Goal: Task Accomplishment & Management: Manage account settings

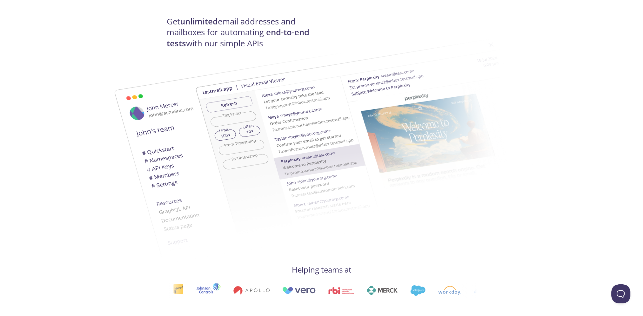
scroll to position [99, 0]
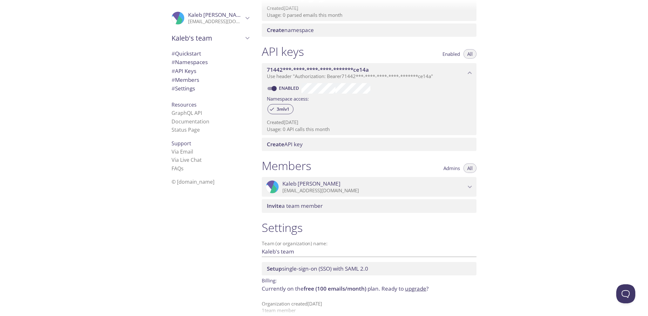
scroll to position [135, 0]
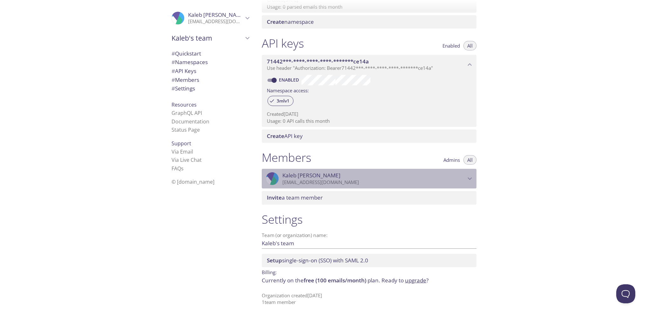
click at [374, 178] on span "[PERSON_NAME]" at bounding box center [373, 175] width 183 height 7
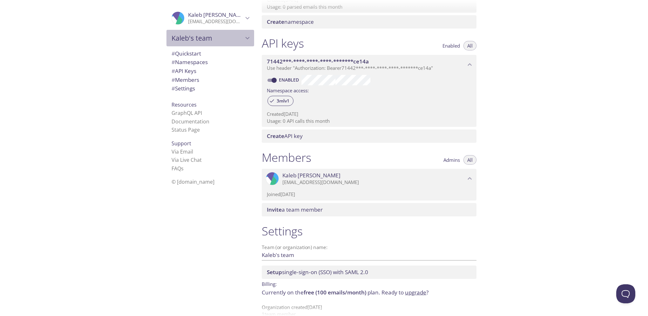
click at [222, 35] on span "Kaleb's team" at bounding box center [207, 38] width 72 height 9
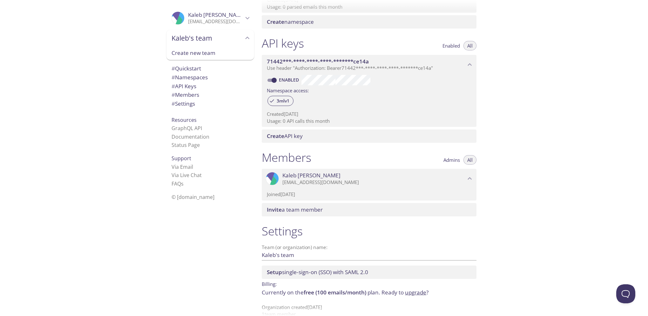
click at [243, 17] on icon "Kaleb Bishop" at bounding box center [247, 18] width 8 height 8
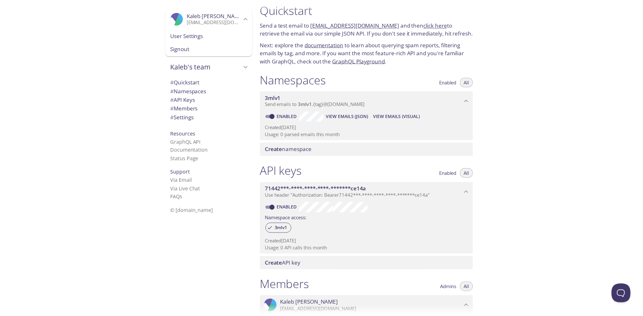
scroll to position [0, 0]
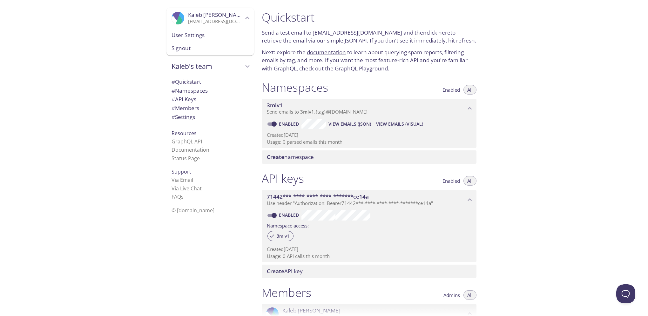
click at [193, 52] on span "Signout" at bounding box center [209, 48] width 77 height 8
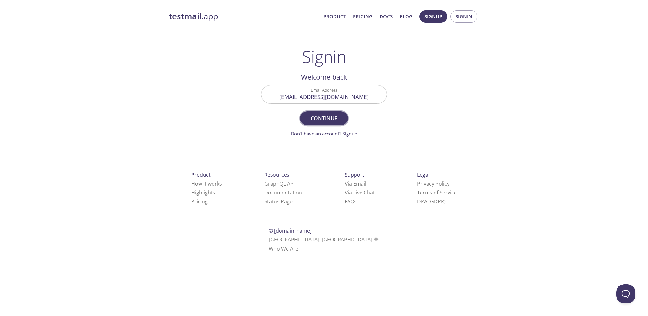
click at [324, 114] on span "Continue" at bounding box center [324, 118] width 34 height 9
click at [320, 97] on input "Signin Security Code" at bounding box center [323, 94] width 125 height 18
click at [316, 93] on input "Signin Security Code" at bounding box center [323, 94] width 125 height 18
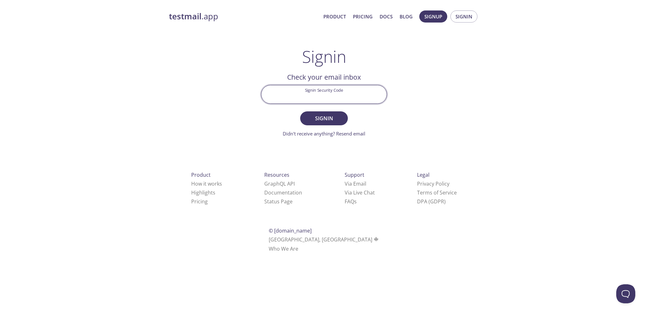
paste input "RYVS67W"
type input "RYVS67W"
click at [324, 122] on span "Signin" at bounding box center [324, 118] width 34 height 9
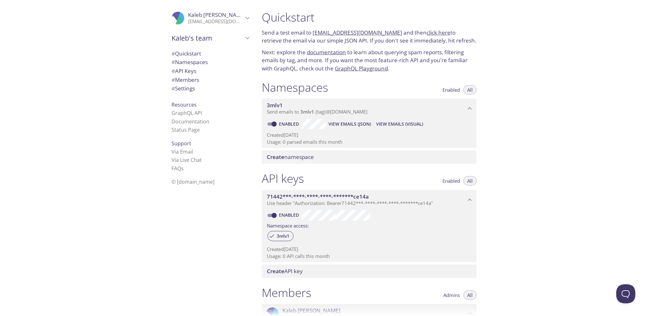
click at [455, 90] on span "Enabled" at bounding box center [450, 90] width 17 height 0
click at [466, 92] on button "All" at bounding box center [469, 90] width 13 height 10
click at [218, 18] on p "[EMAIL_ADDRESS][DOMAIN_NAME]" at bounding box center [215, 21] width 55 height 6
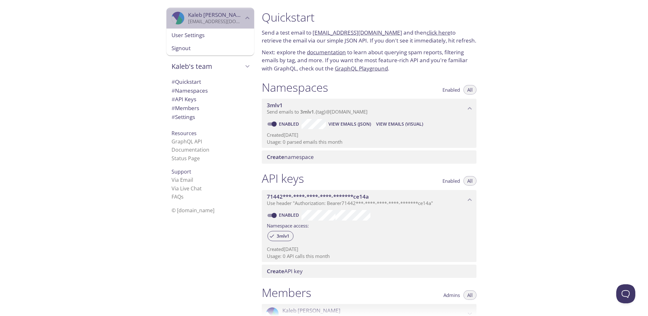
click at [218, 18] on p "[EMAIL_ADDRESS][DOMAIN_NAME]" at bounding box center [215, 21] width 55 height 6
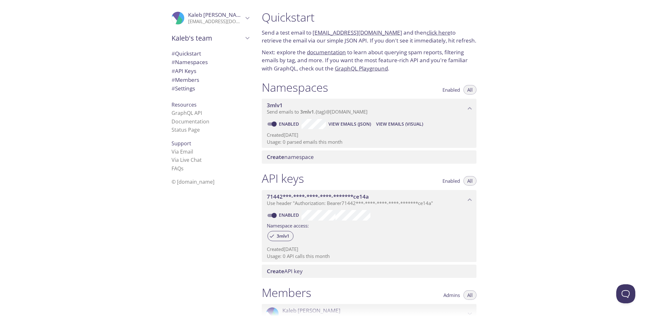
click at [228, 39] on span "Kaleb's team" at bounding box center [207, 38] width 72 height 9
click at [249, 37] on div "Kaleb's team" at bounding box center [210, 38] width 88 height 17
click at [198, 85] on span "# Settings" at bounding box center [209, 88] width 77 height 8
click at [205, 55] on span "# Quickstart" at bounding box center [209, 54] width 77 height 8
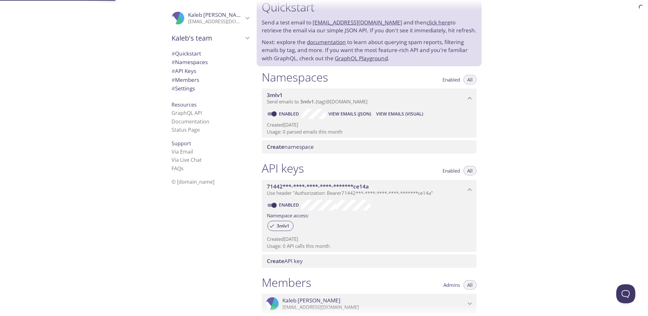
click at [204, 62] on span "# Namespaces" at bounding box center [189, 61] width 36 height 7
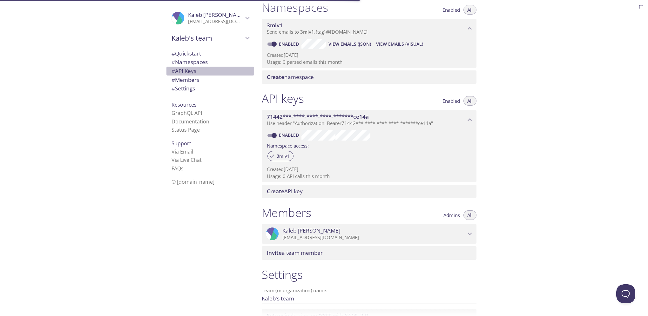
click at [202, 68] on span "# API Keys" at bounding box center [209, 71] width 77 height 8
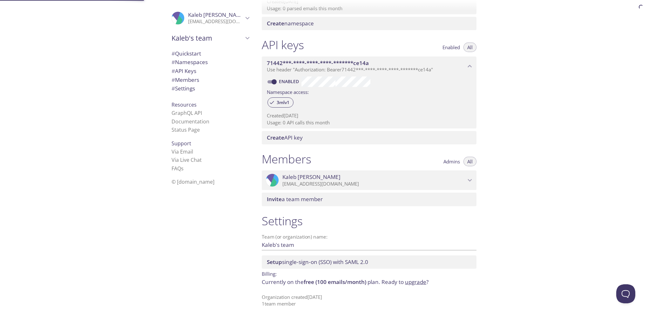
scroll to position [135, 0]
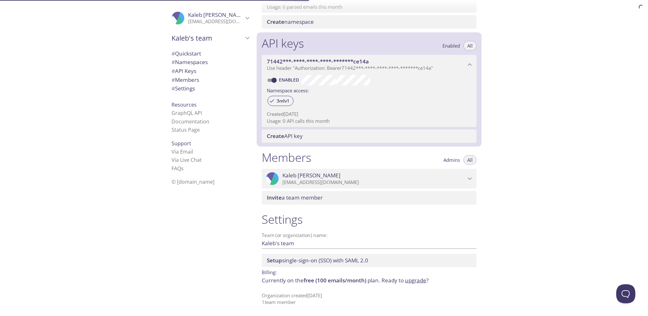
click at [200, 80] on span "# Members" at bounding box center [209, 80] width 77 height 8
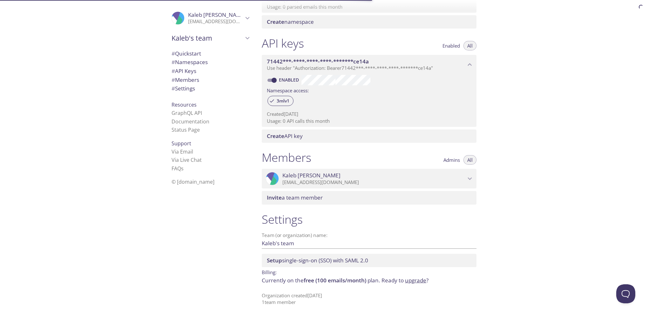
click at [200, 88] on span "# Settings" at bounding box center [209, 88] width 77 height 8
click at [191, 120] on link "Documentation" at bounding box center [190, 121] width 38 height 7
click at [222, 18] on span "Kaleb Bishop" at bounding box center [215, 14] width 55 height 7
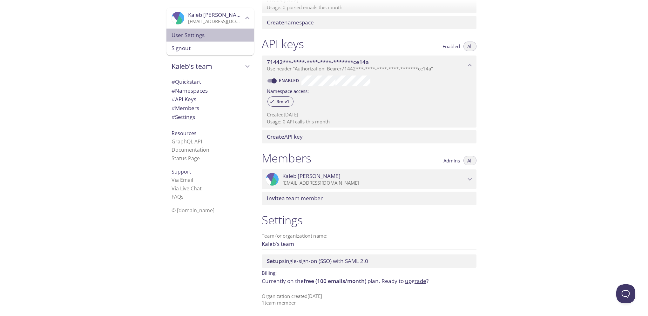
click at [201, 30] on div "User Settings" at bounding box center [210, 35] width 88 height 13
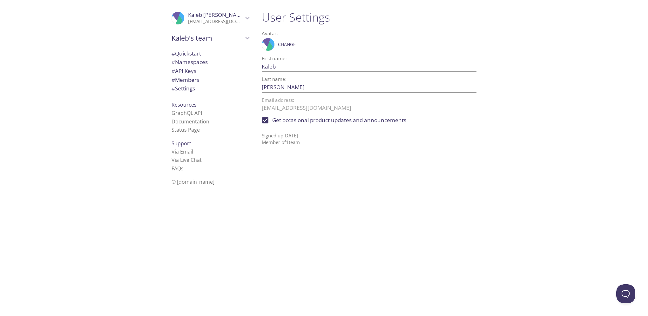
click at [196, 44] on div "Kaleb's team" at bounding box center [210, 38] width 88 height 17
click at [189, 70] on span "# Quickstart" at bounding box center [186, 68] width 30 height 7
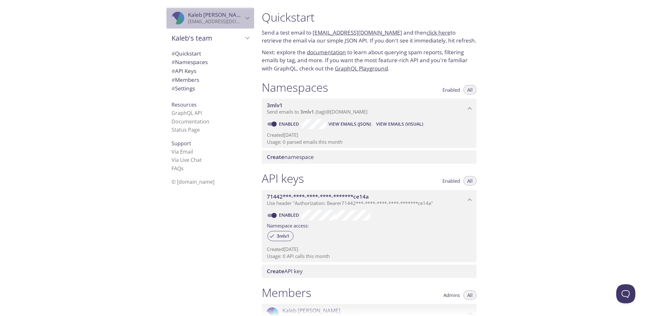
click at [198, 19] on p "[EMAIL_ADDRESS][DOMAIN_NAME]" at bounding box center [215, 21] width 55 height 6
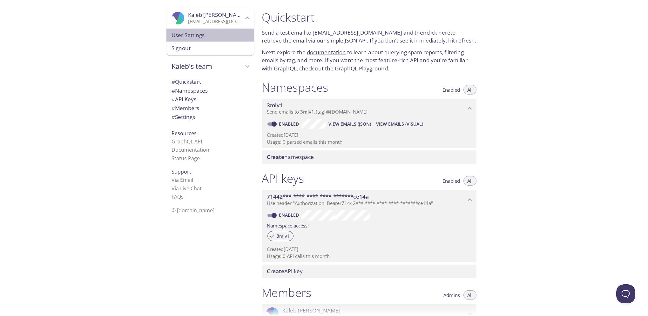
click at [194, 34] on span "User Settings" at bounding box center [209, 35] width 77 height 8
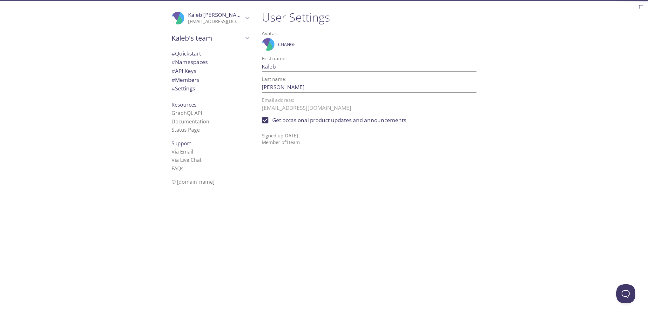
click at [192, 32] on div "Kaleb's team" at bounding box center [210, 38] width 88 height 17
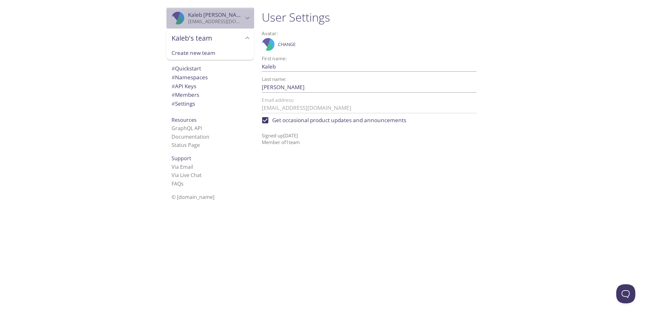
click at [188, 19] on p "[EMAIL_ADDRESS][DOMAIN_NAME]" at bounding box center [215, 21] width 55 height 6
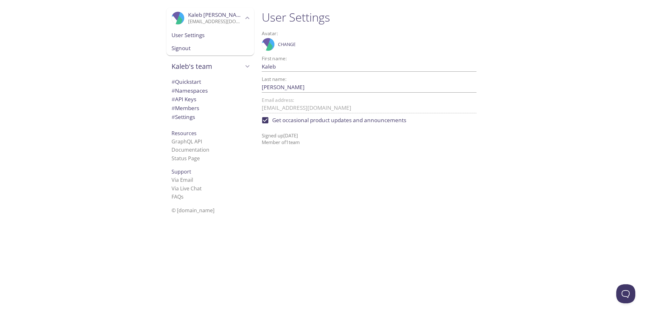
click at [202, 47] on span "Signout" at bounding box center [209, 48] width 77 height 8
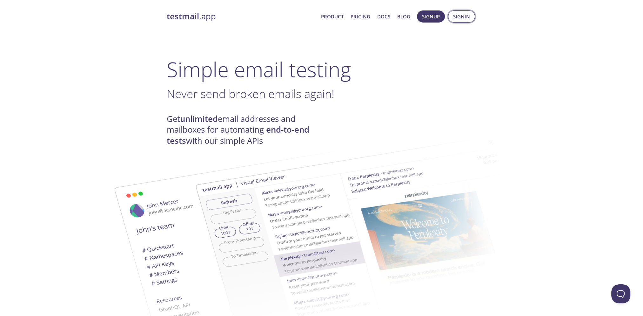
click at [450, 17] on button "Signin" at bounding box center [461, 16] width 27 height 12
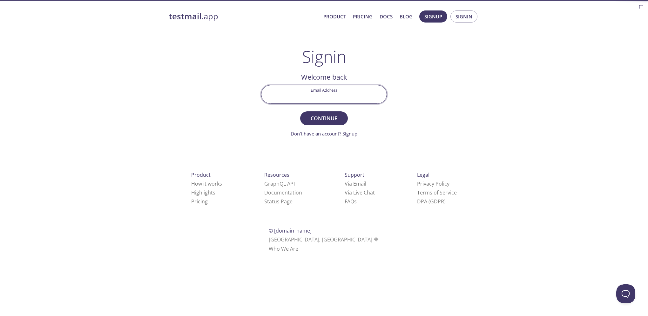
click at [338, 96] on input "Email Address" at bounding box center [323, 94] width 125 height 18
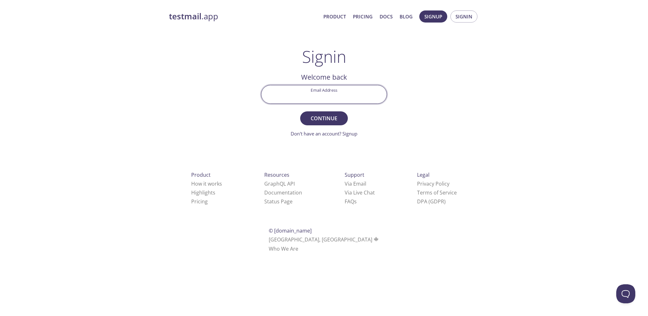
type input "[EMAIL_ADDRESS][DOMAIN_NAME]"
click at [333, 122] on span "Continue" at bounding box center [324, 118] width 34 height 9
click at [312, 91] on input "Signin Security Code" at bounding box center [323, 94] width 125 height 18
paste input "FXA6JT8"
type input "FXA6JT8"
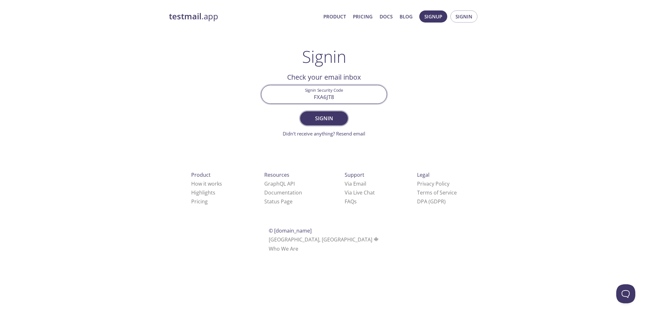
click at [339, 118] on span "Signin" at bounding box center [324, 118] width 34 height 9
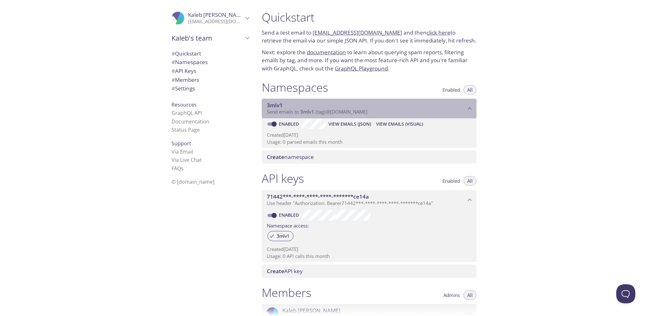
click at [454, 110] on p "Send emails to 3mlv1 . {tag} @inbox.testmail.app" at bounding box center [366, 112] width 199 height 6
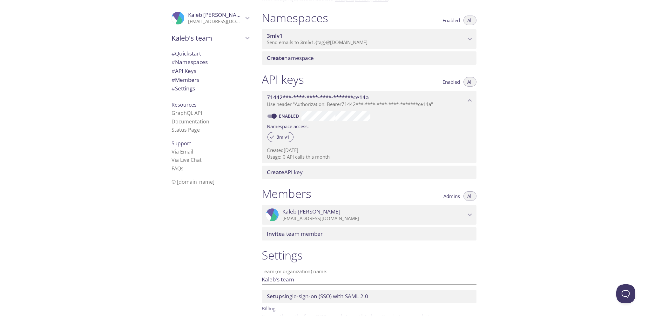
scroll to position [105, 0]
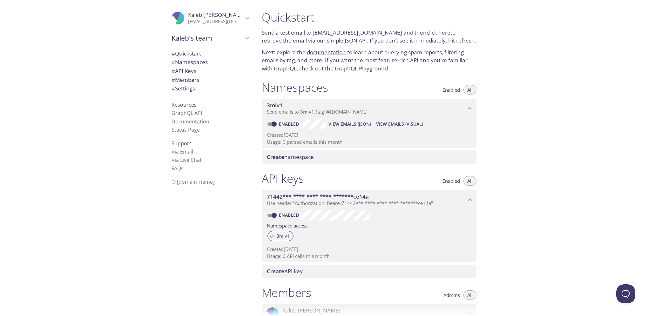
click at [192, 48] on div "# Quickstart # Namespaces # API Keys # Members # Settings" at bounding box center [210, 73] width 88 height 50
click at [196, 40] on span "Kaleb's team" at bounding box center [207, 38] width 72 height 9
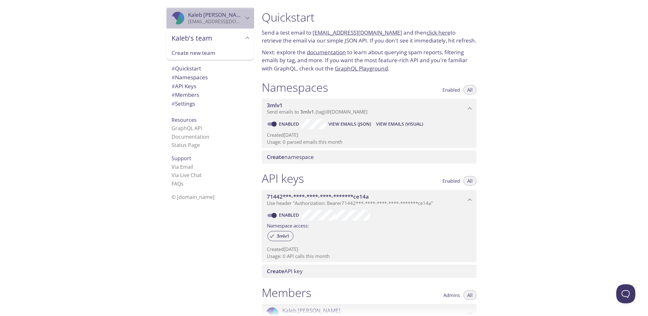
click at [199, 27] on div ".cls-1 { fill: #6d5ca8; } .cls-2 { fill: #3fc191; } .cls-3 { fill: #3b4752; } .…" at bounding box center [210, 18] width 88 height 21
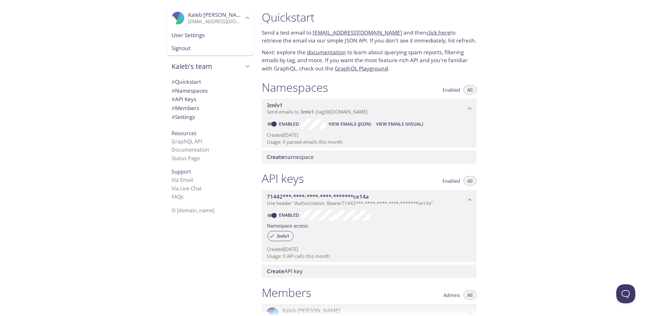
scroll to position [135, 0]
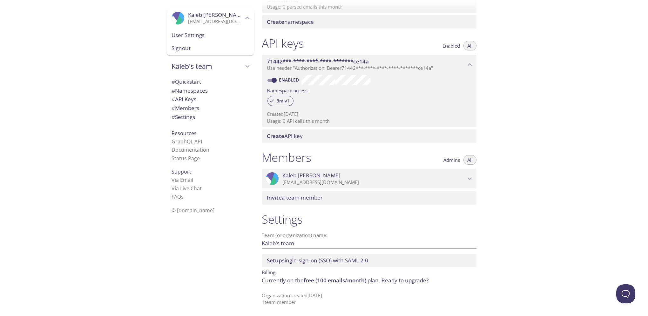
click at [359, 178] on span "Kaleb Bishop" at bounding box center [373, 175] width 183 height 7
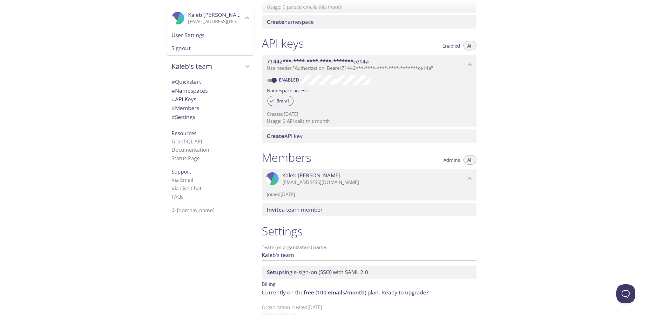
click at [351, 195] on p "Joined 10 Nov 2022" at bounding box center [369, 194] width 205 height 7
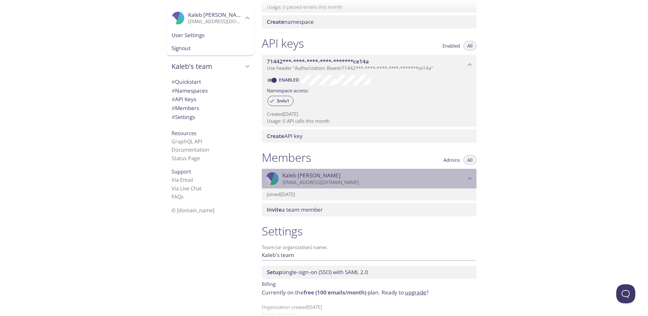
click at [348, 180] on p "[EMAIL_ADDRESS][DOMAIN_NAME]" at bounding box center [373, 182] width 183 height 6
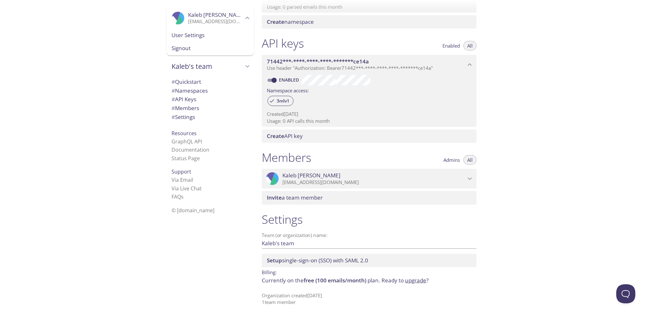
scroll to position [0, 0]
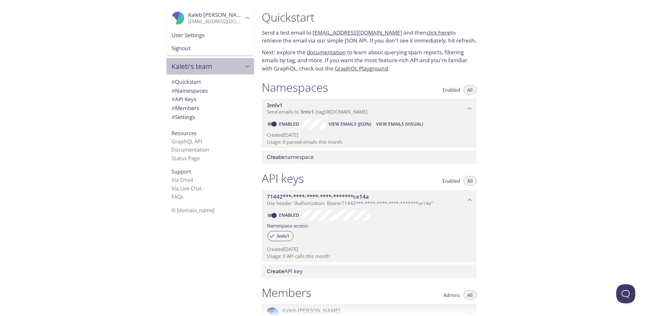
click at [205, 66] on span "Kaleb's team" at bounding box center [207, 66] width 72 height 9
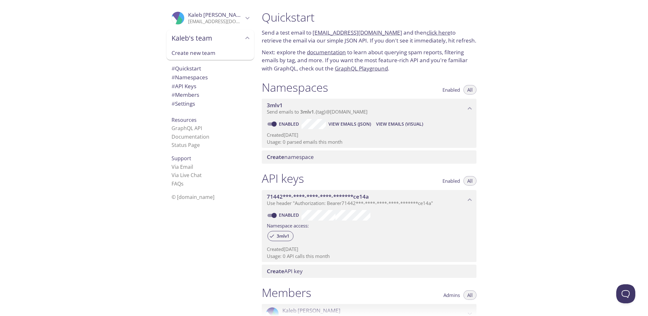
click at [211, 34] on span "Kaleb's team" at bounding box center [207, 38] width 72 height 9
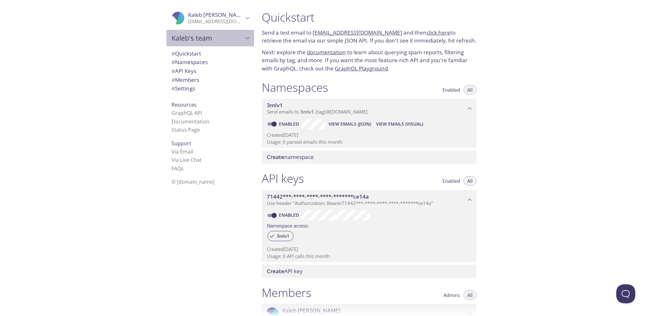
click at [211, 34] on span "Kaleb's team" at bounding box center [207, 38] width 72 height 9
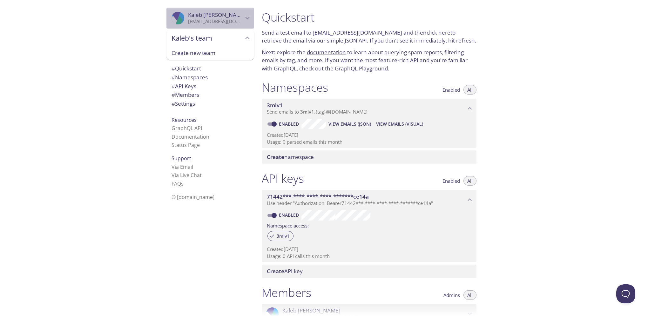
click at [223, 22] on p "[EMAIL_ADDRESS][DOMAIN_NAME]" at bounding box center [215, 21] width 55 height 6
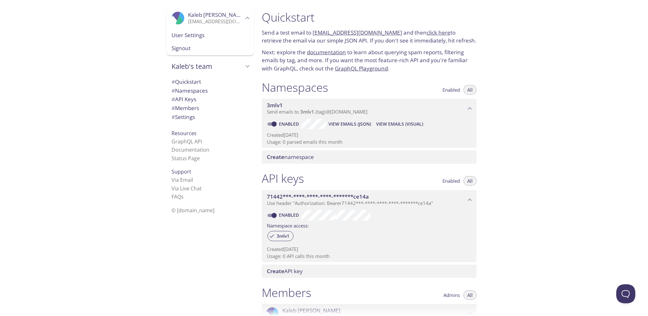
click at [205, 67] on span "Kaleb's team" at bounding box center [207, 66] width 72 height 9
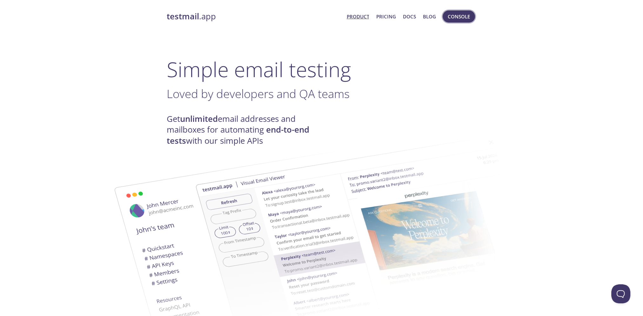
click at [449, 18] on span "Console" at bounding box center [459, 16] width 22 height 8
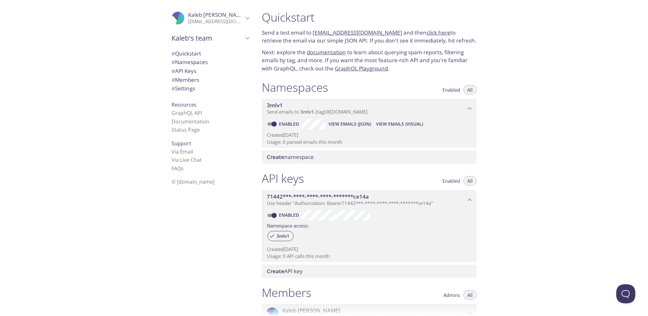
click at [212, 44] on div "Kaleb's team" at bounding box center [210, 38] width 88 height 17
click at [327, 52] on link "documentation" at bounding box center [326, 52] width 39 height 7
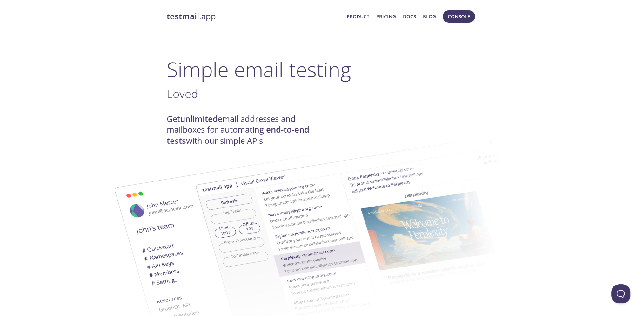
click at [459, 24] on span "Console" at bounding box center [459, 16] width 36 height 15
click at [460, 21] on button "Console" at bounding box center [459, 16] width 32 height 12
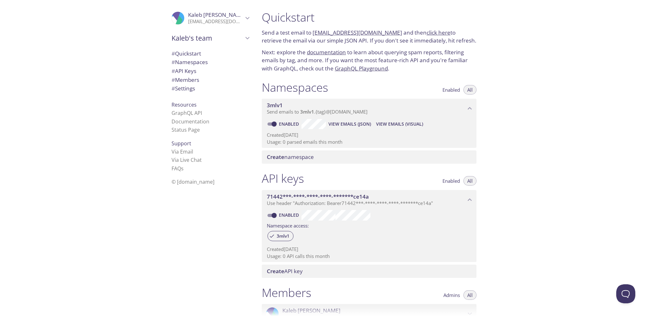
click at [227, 43] on div "Kaleb's team" at bounding box center [210, 38] width 88 height 17
